Goal: Information Seeking & Learning: Learn about a topic

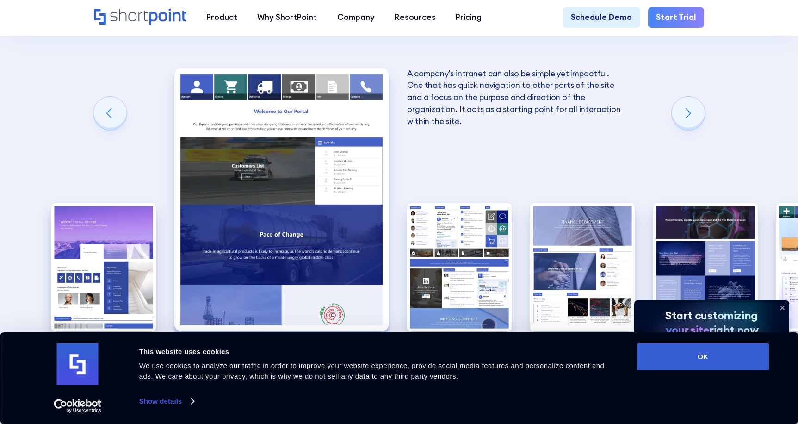
scroll to position [1480, 0]
click at [457, 203] on img "3 / 10" at bounding box center [459, 267] width 105 height 129
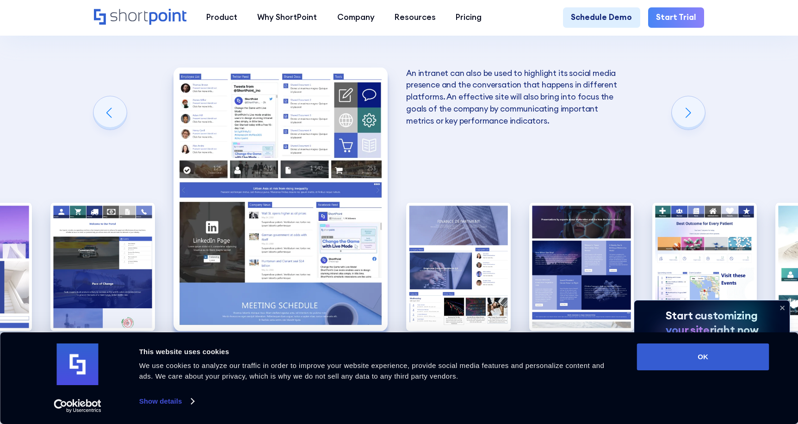
click at [457, 203] on img "4 / 10" at bounding box center [458, 267] width 105 height 129
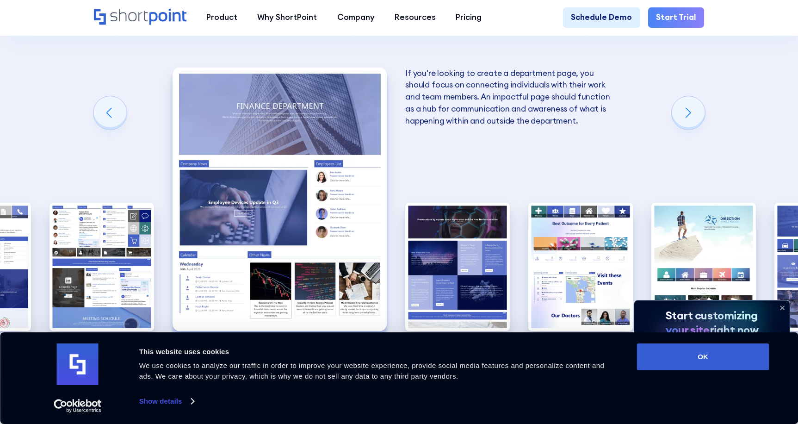
click at [457, 203] on img "5 / 10" at bounding box center [457, 267] width 105 height 129
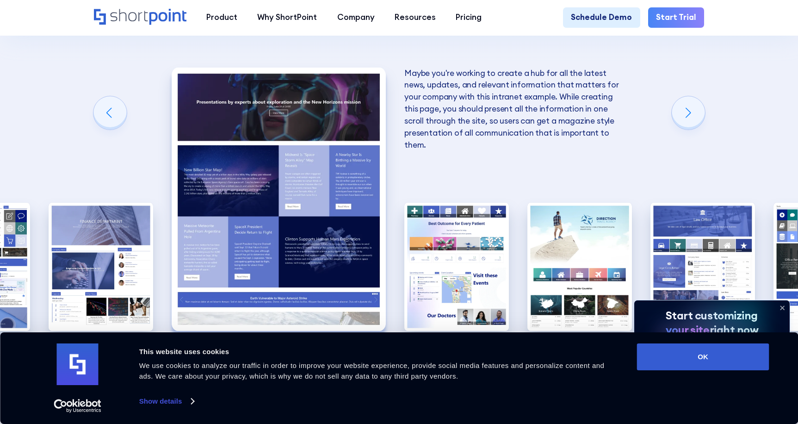
scroll to position [1434, 0]
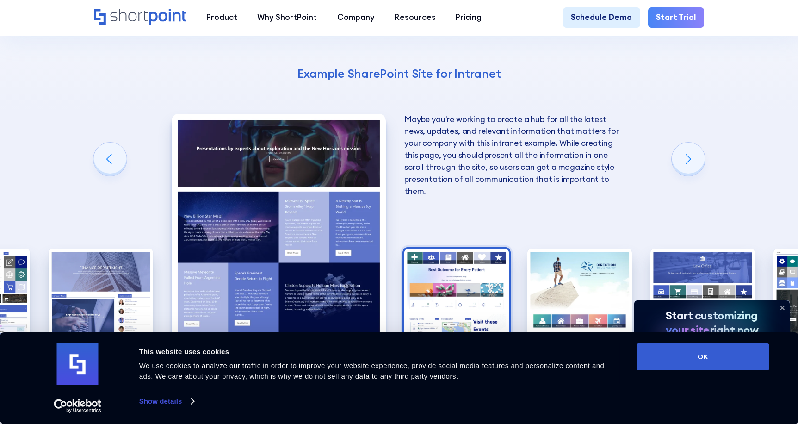
click at [453, 260] on img "6 / 10" at bounding box center [456, 313] width 105 height 129
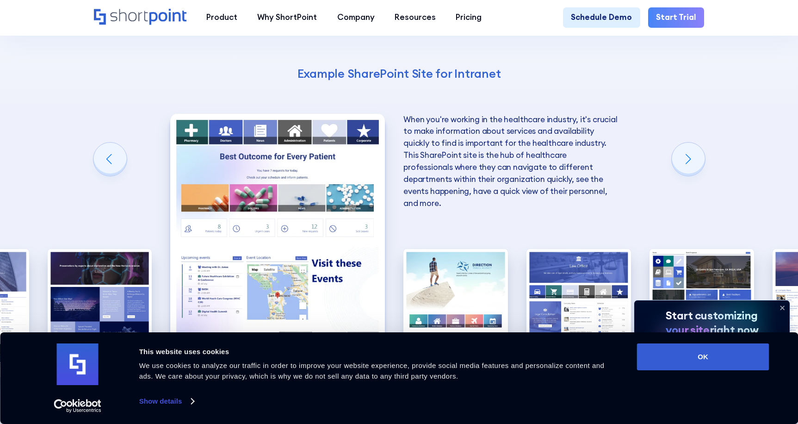
click at [453, 260] on img "7 / 10" at bounding box center [455, 313] width 105 height 129
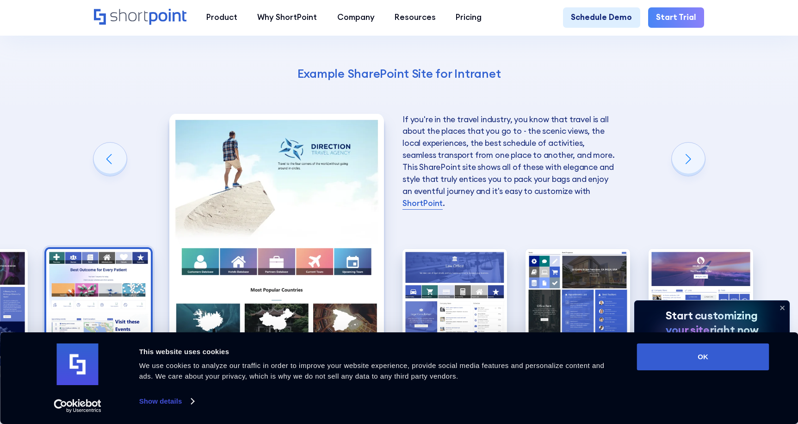
click at [453, 260] on img "8 / 10" at bounding box center [454, 313] width 105 height 129
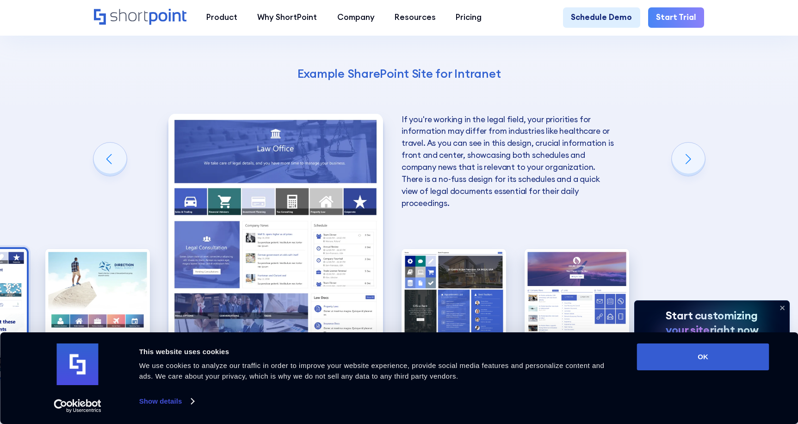
click at [453, 260] on img "9 / 10" at bounding box center [453, 313] width 105 height 129
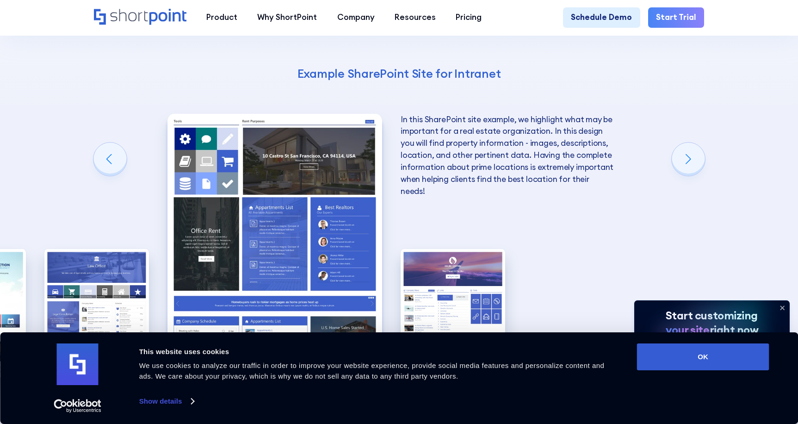
click at [453, 260] on img "10 / 10" at bounding box center [452, 313] width 105 height 129
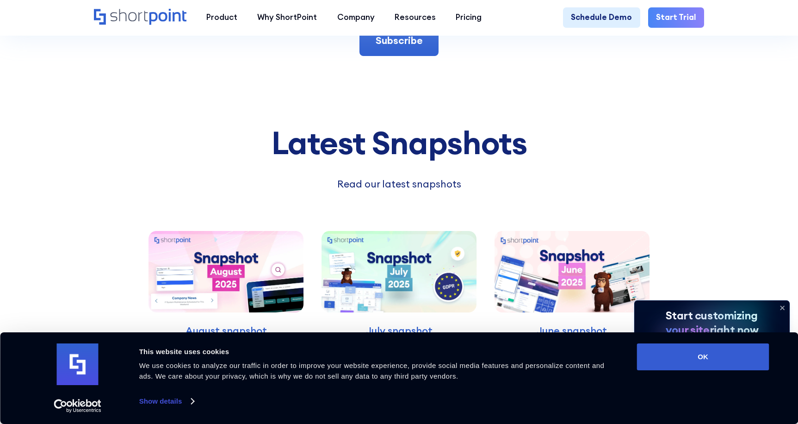
scroll to position [2266, 0]
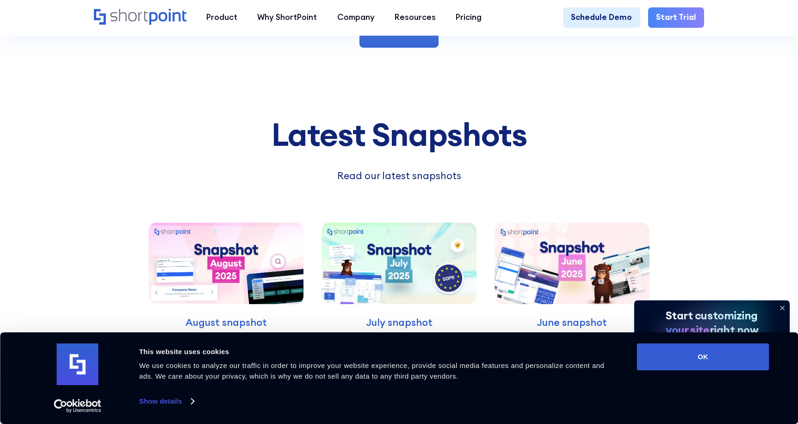
click at [238, 232] on img at bounding box center [225, 262] width 155 height 81
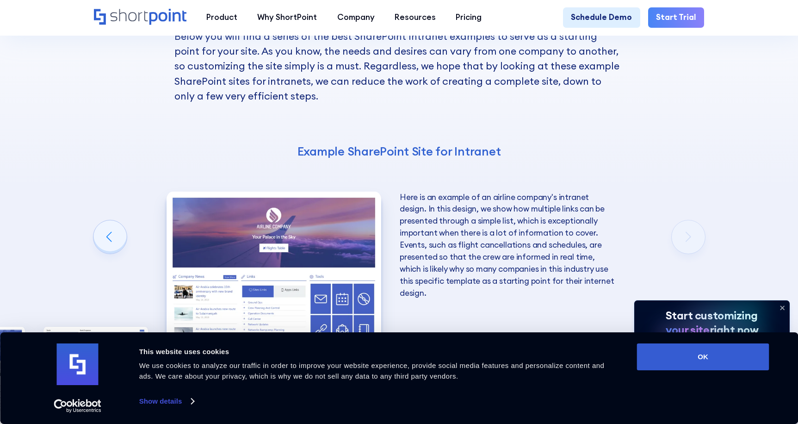
scroll to position [1202, 0]
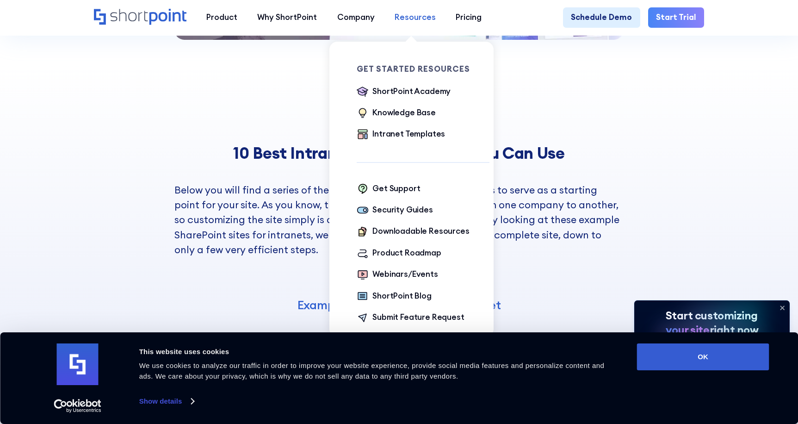
click at [409, 20] on div "Resources" at bounding box center [414, 18] width 41 height 12
click at [407, 111] on div "Knowledge Base" at bounding box center [403, 113] width 63 height 12
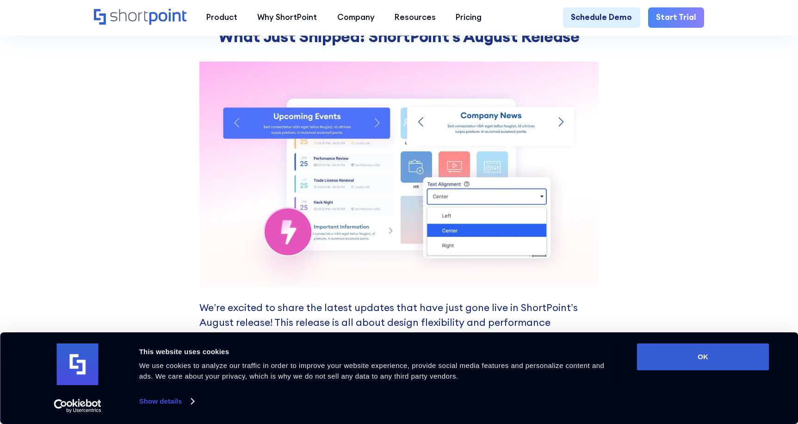
scroll to position [416, 0]
